Goal: Navigation & Orientation: Find specific page/section

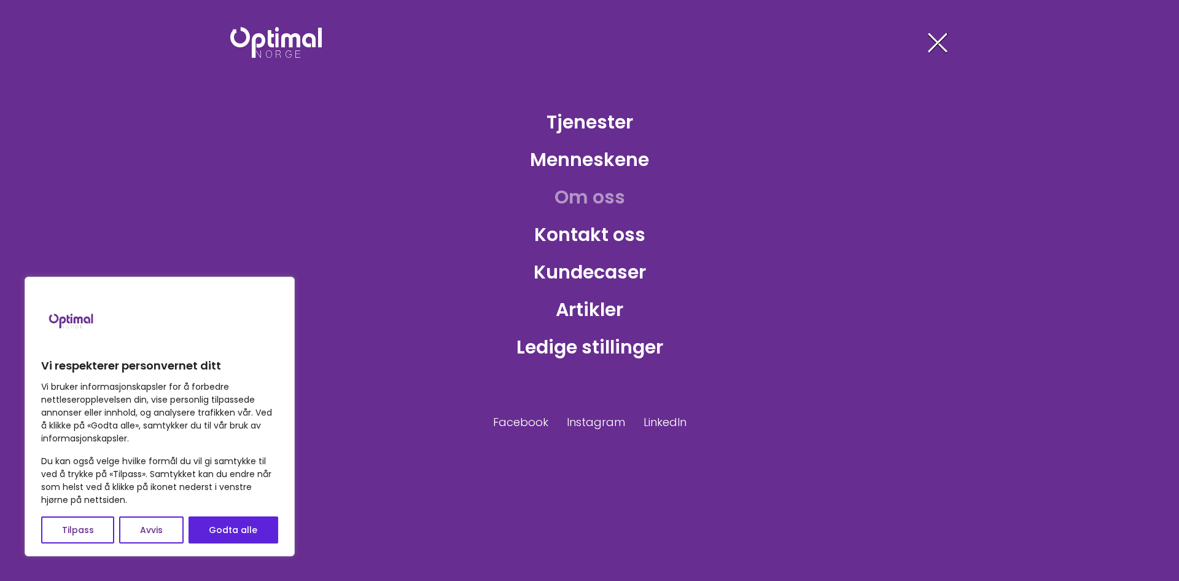
click at [608, 203] on link "Om oss" at bounding box center [590, 197] width 90 height 40
click at [596, 152] on link "Menneskene" at bounding box center [589, 159] width 139 height 40
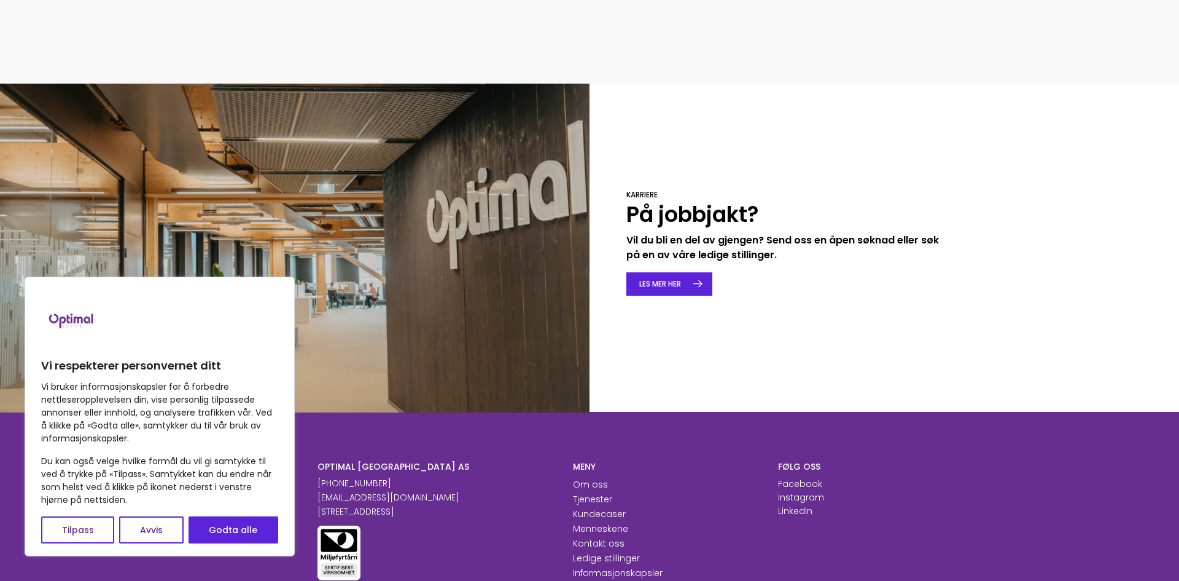
scroll to position [1812, 0]
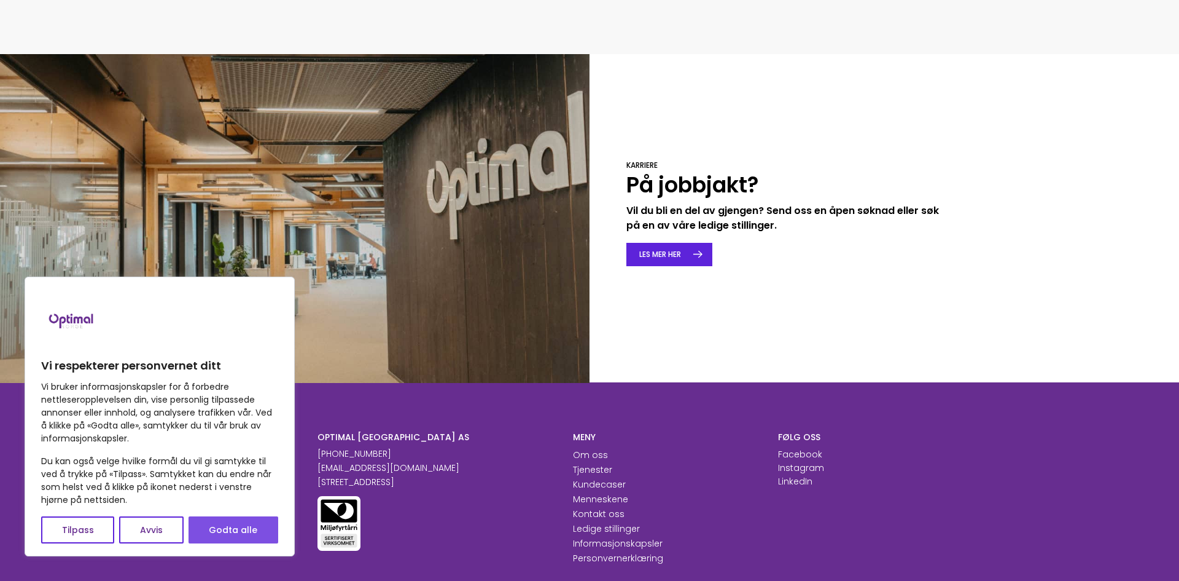
click at [254, 536] on button "Godta alle" at bounding box center [234, 529] width 90 height 27
checkbox input "true"
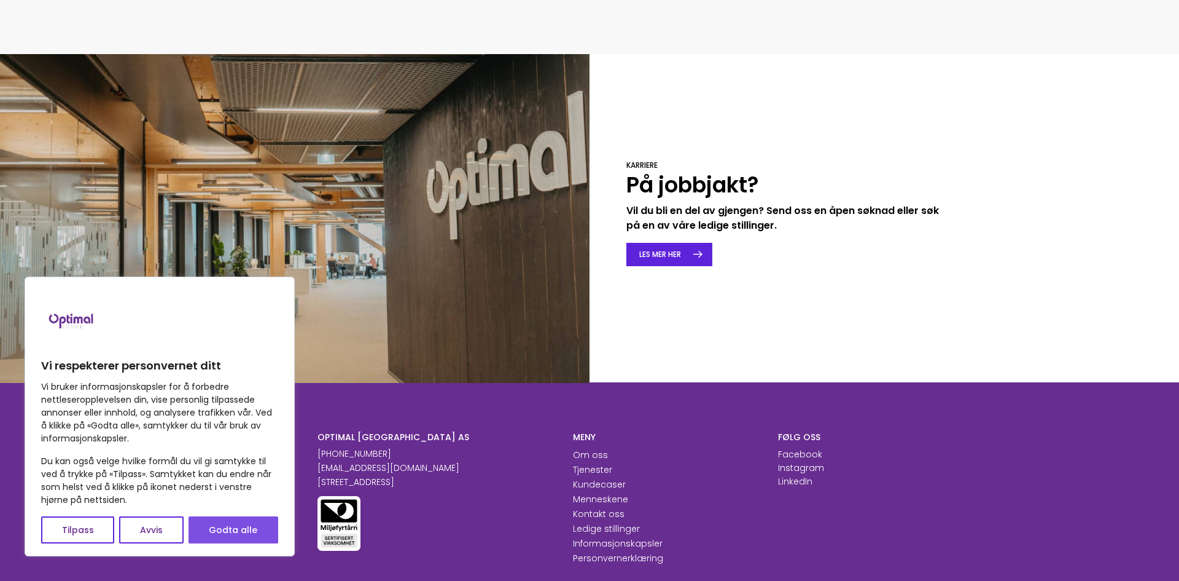
checkbox input "true"
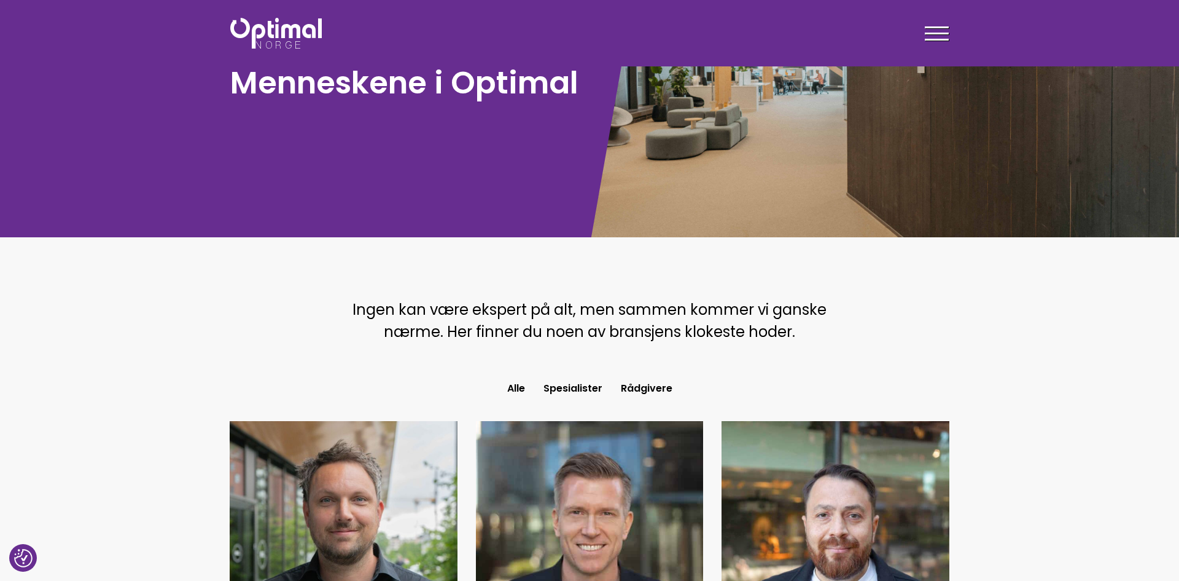
scroll to position [84, 0]
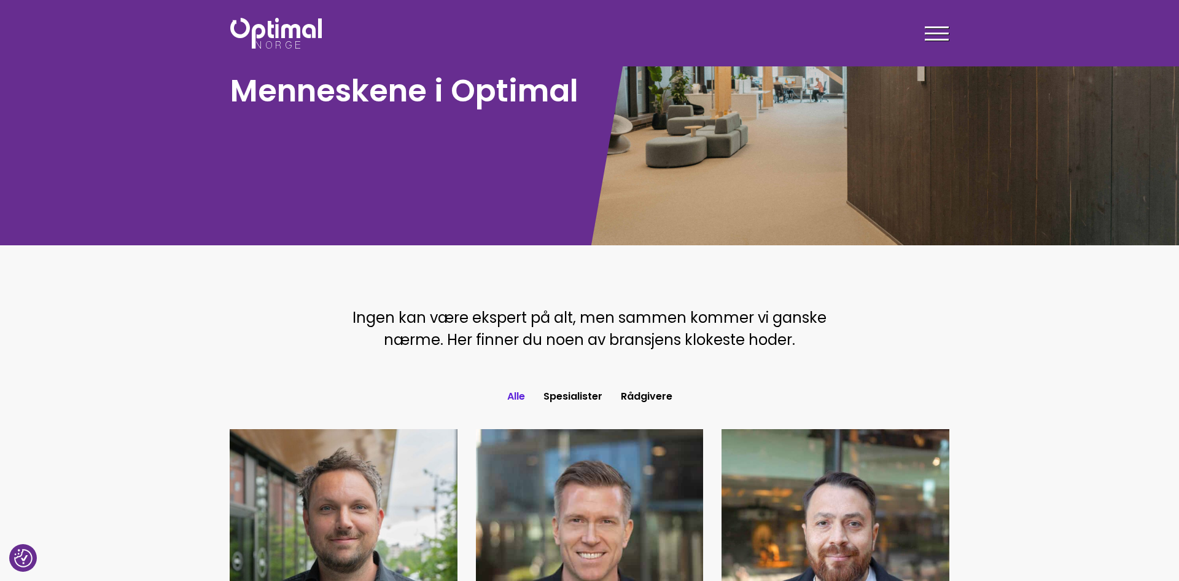
click at [522, 401] on button "Alle" at bounding box center [516, 396] width 36 height 22
click at [595, 397] on button "Spesialister" at bounding box center [572, 396] width 77 height 22
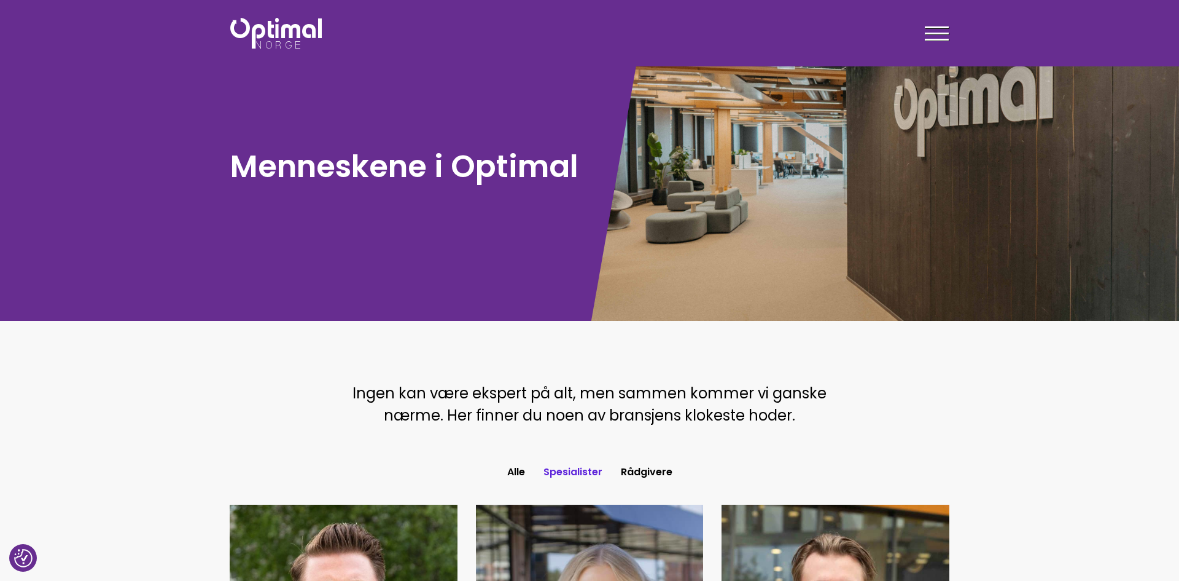
scroll to position [0, 0]
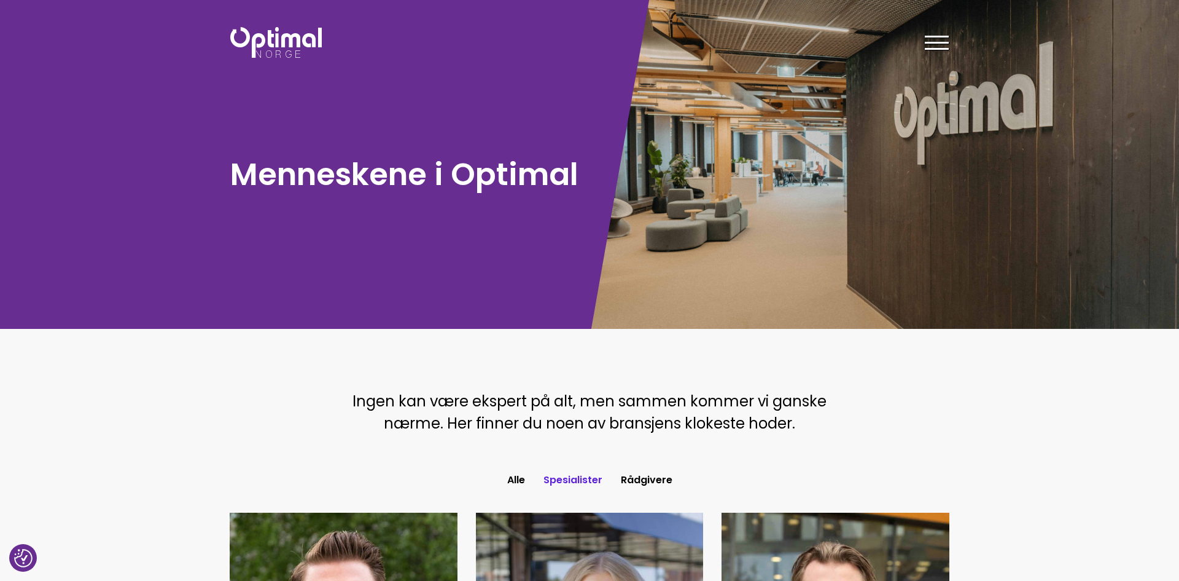
click at [694, 449] on section "Ingen kan være ekspert på alt, men sammen kommer vi ganske nærme. Her finner du…" at bounding box center [589, 417] width 1179 height 103
click at [662, 467] on section "Ingen kan være ekspert på alt, men sammen kommer vi ganske nærme. Her finner du…" at bounding box center [589, 417] width 1179 height 103
click at [667, 480] on button "Rådgivere" at bounding box center [647, 480] width 70 height 22
